Goal: Task Accomplishment & Management: Use online tool/utility

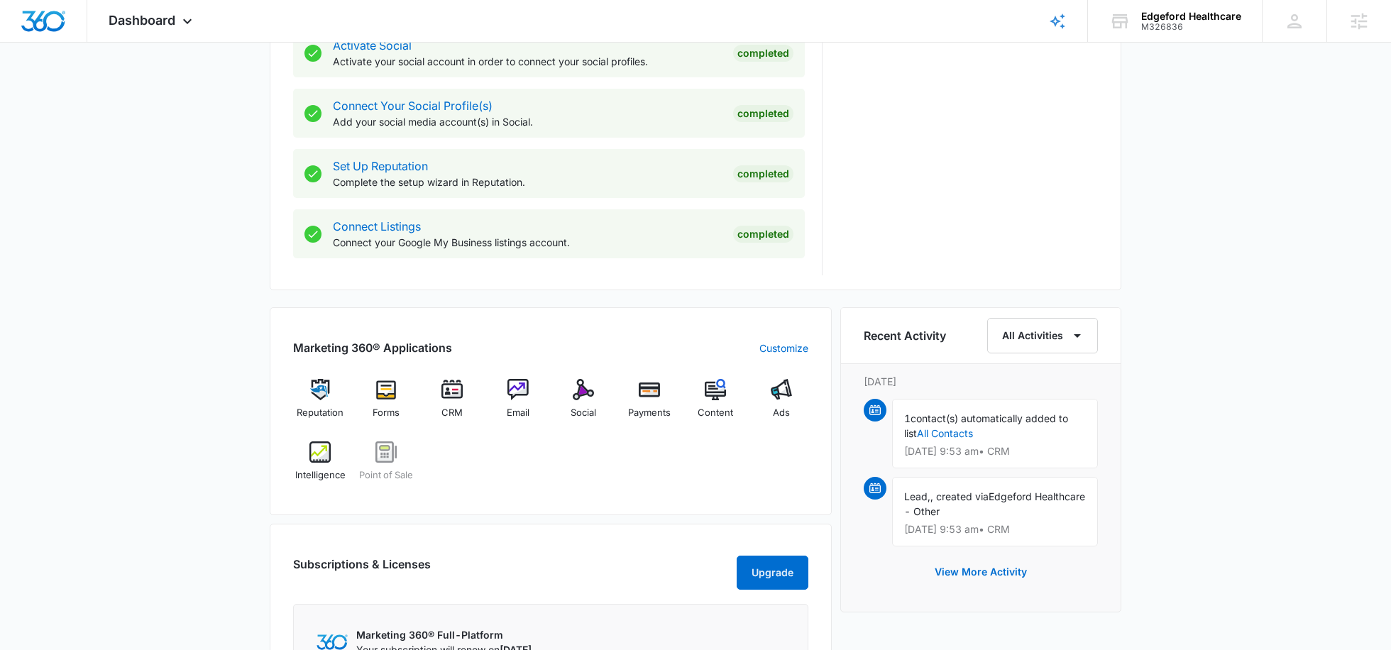
scroll to position [622, 0]
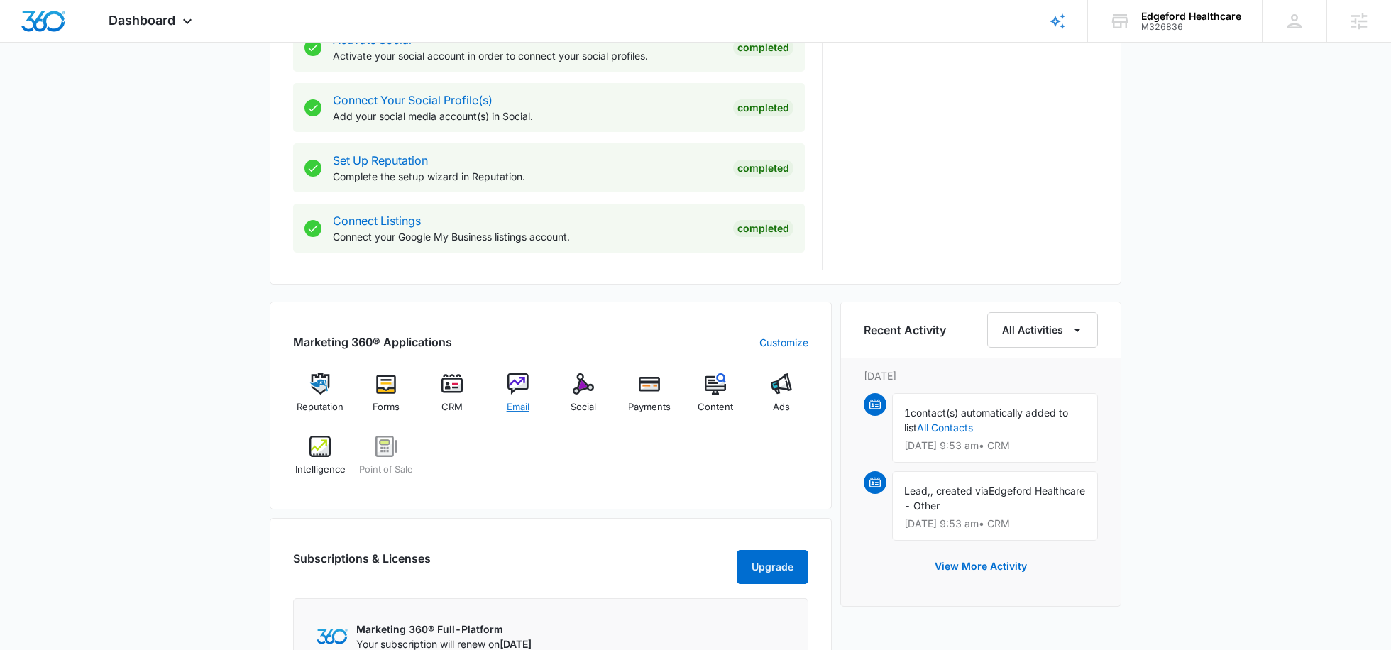
click at [524, 397] on div "Email" at bounding box center [517, 398] width 55 height 51
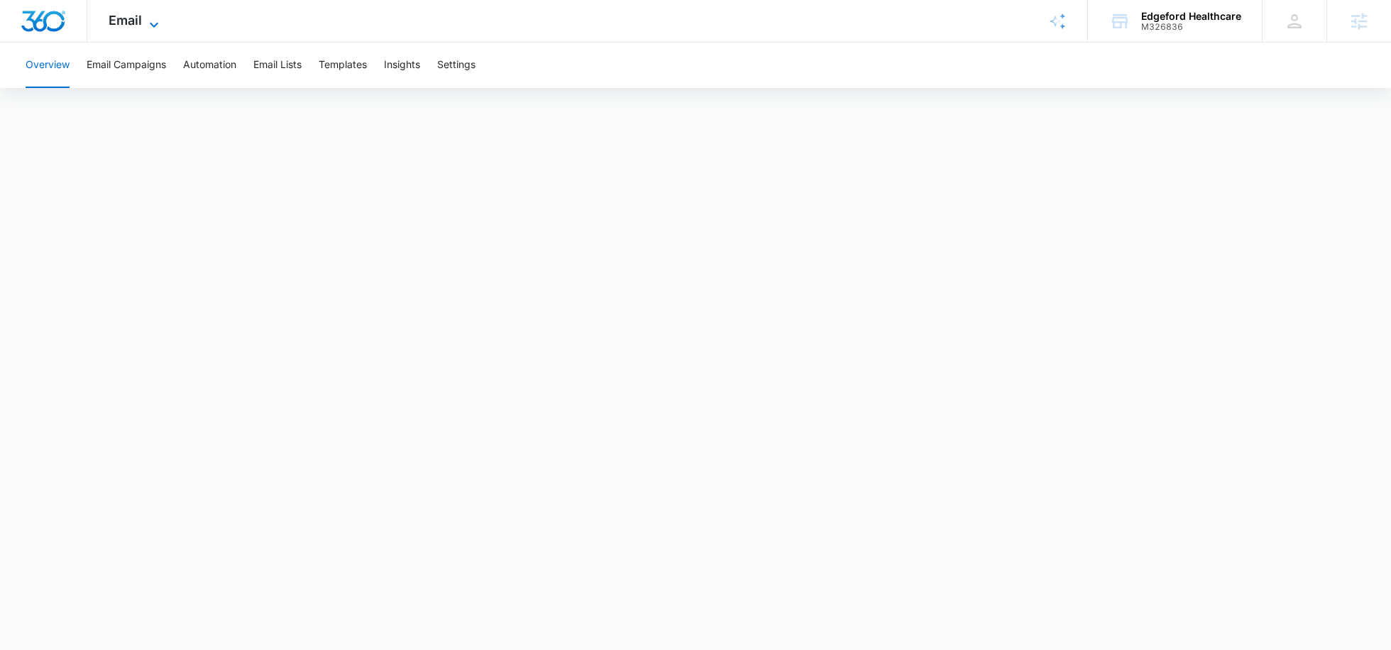
click at [145, 16] on icon at bounding box center [153, 24] width 17 height 17
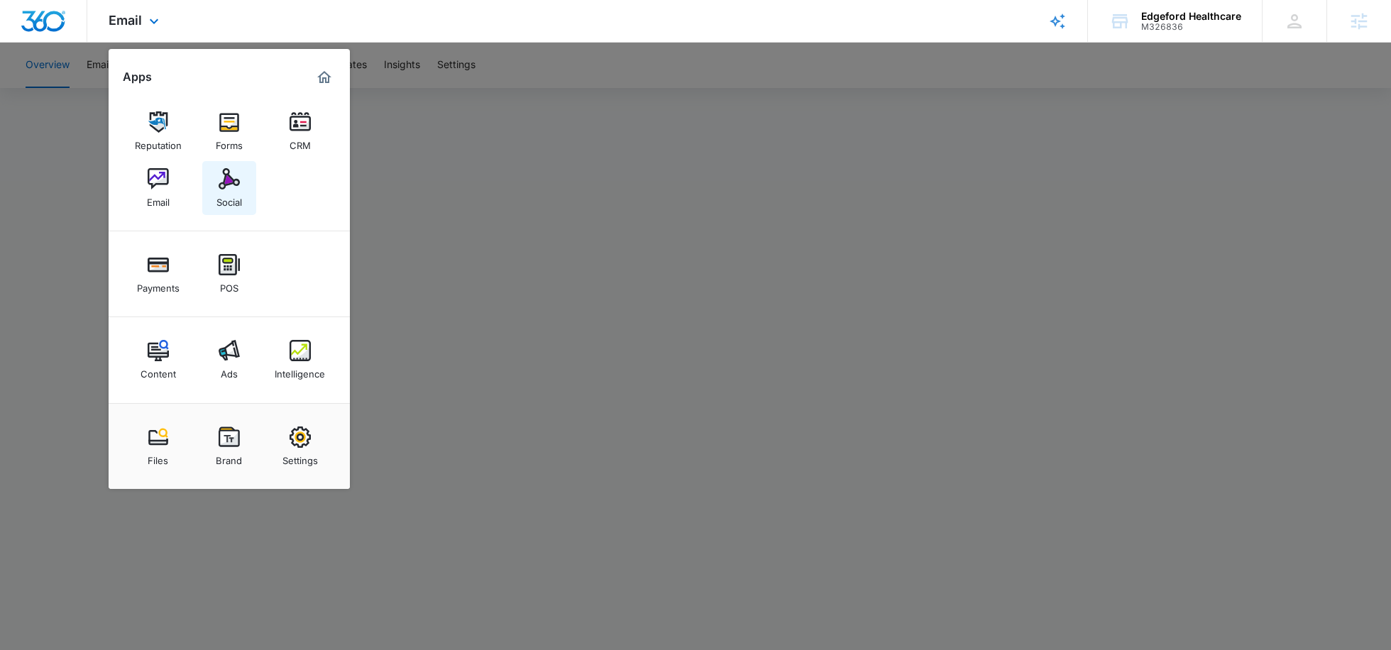
click at [222, 206] on div "Social" at bounding box center [229, 198] width 26 height 18
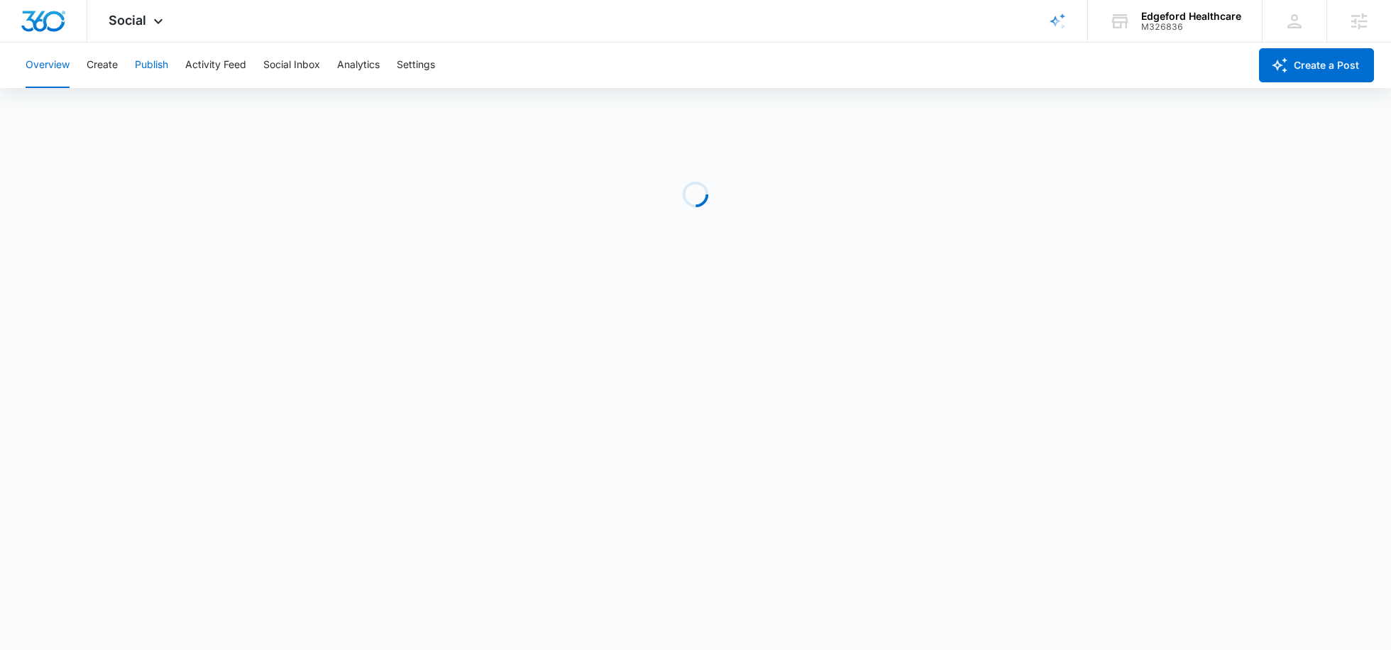
click at [161, 65] on button "Publish" at bounding box center [151, 65] width 33 height 45
click at [112, 67] on button "Create" at bounding box center [102, 65] width 31 height 45
click at [156, 65] on button "Publish" at bounding box center [151, 65] width 33 height 45
click at [99, 67] on button "Create" at bounding box center [102, 65] width 31 height 45
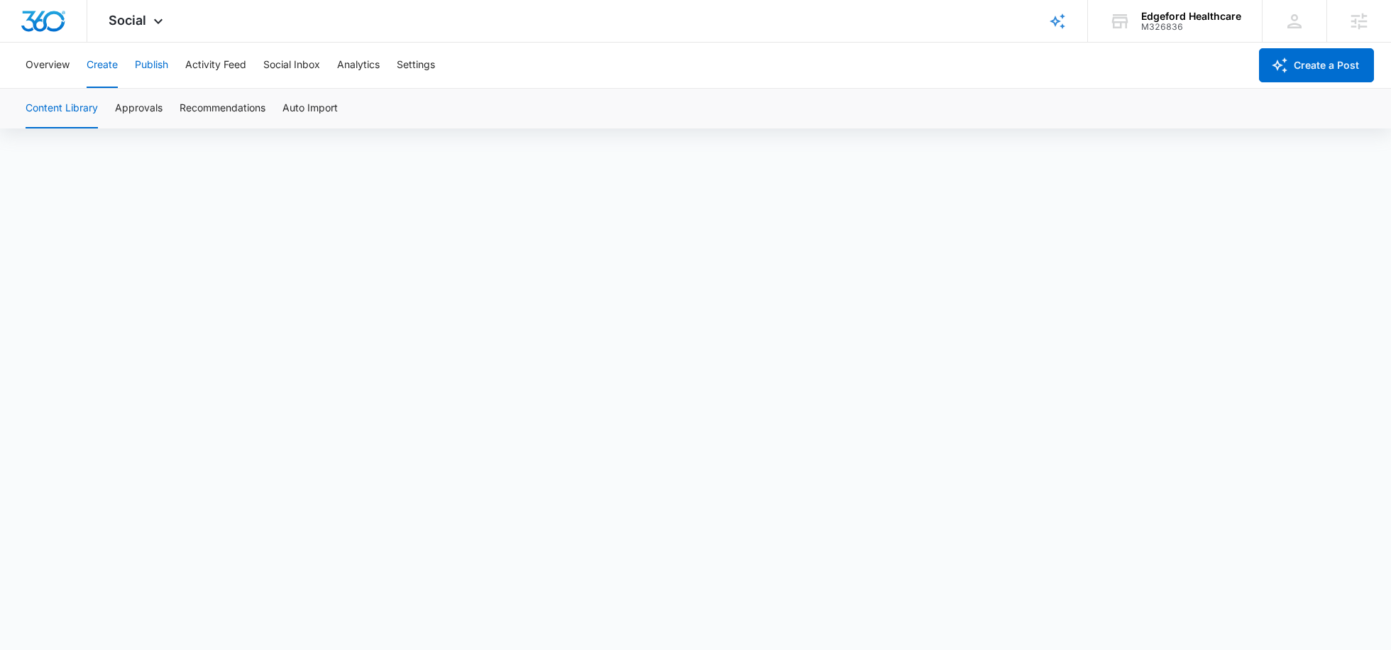
click at [150, 70] on button "Publish" at bounding box center [151, 65] width 33 height 45
click at [111, 110] on button "Schedules" at bounding box center [108, 109] width 48 height 40
click at [108, 64] on button "Create" at bounding box center [102, 65] width 31 height 45
click at [160, 70] on button "Publish" at bounding box center [151, 65] width 33 height 45
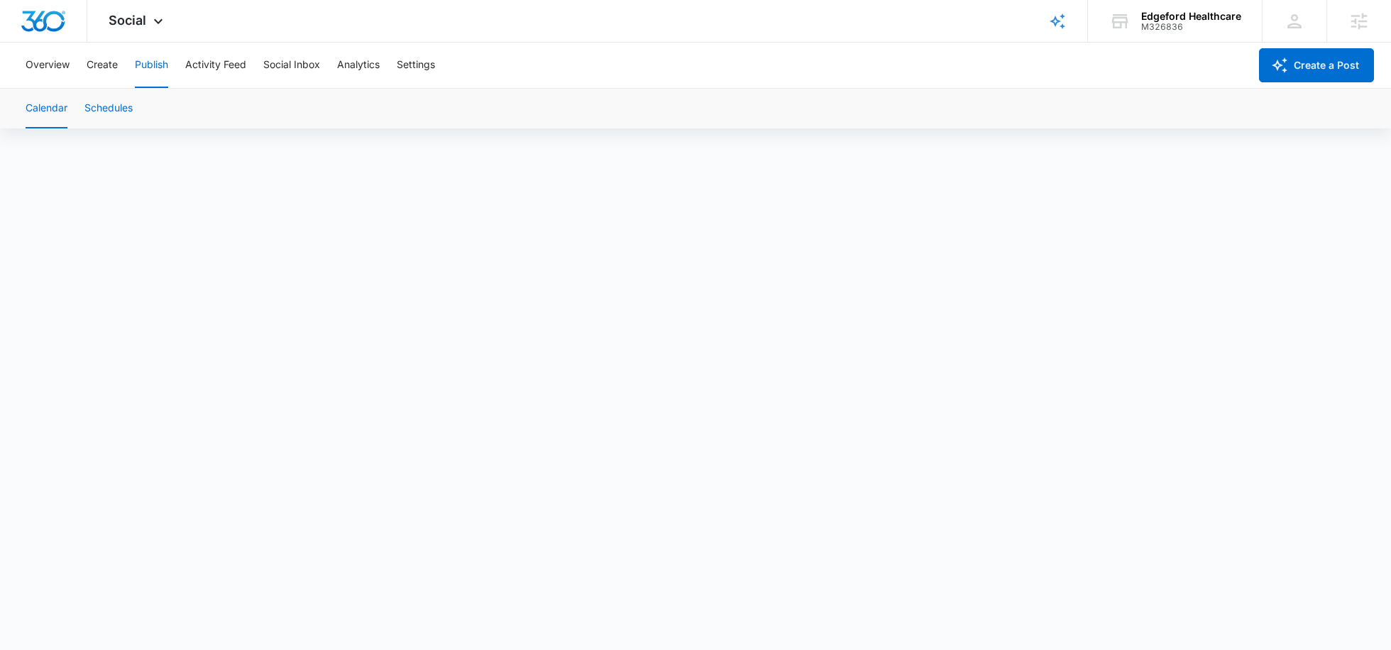
click at [119, 112] on button "Schedules" at bounding box center [108, 109] width 48 height 40
click at [109, 66] on button "Create" at bounding box center [102, 65] width 31 height 45
click at [152, 75] on button "Publish" at bounding box center [151, 65] width 33 height 45
